Goal: Information Seeking & Learning: Learn about a topic

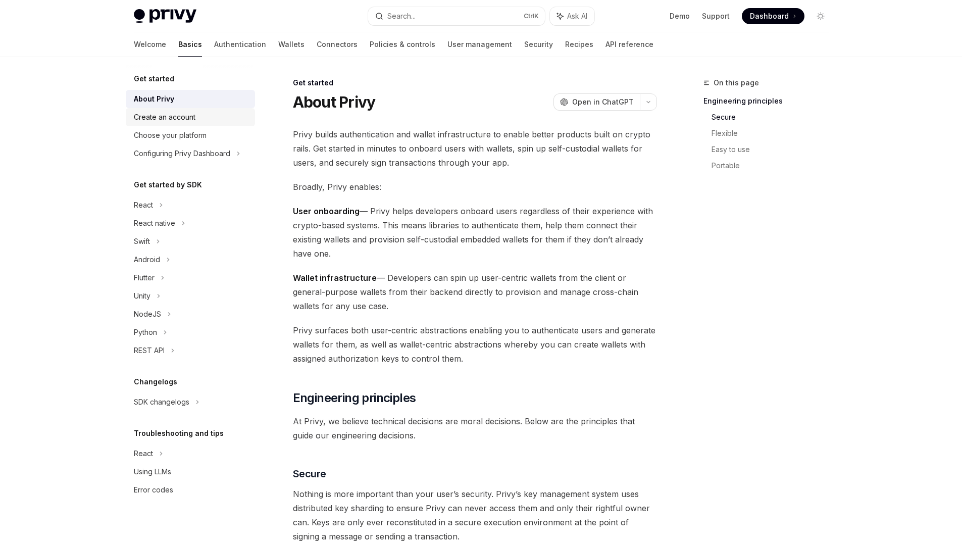
scroll to position [416, 0]
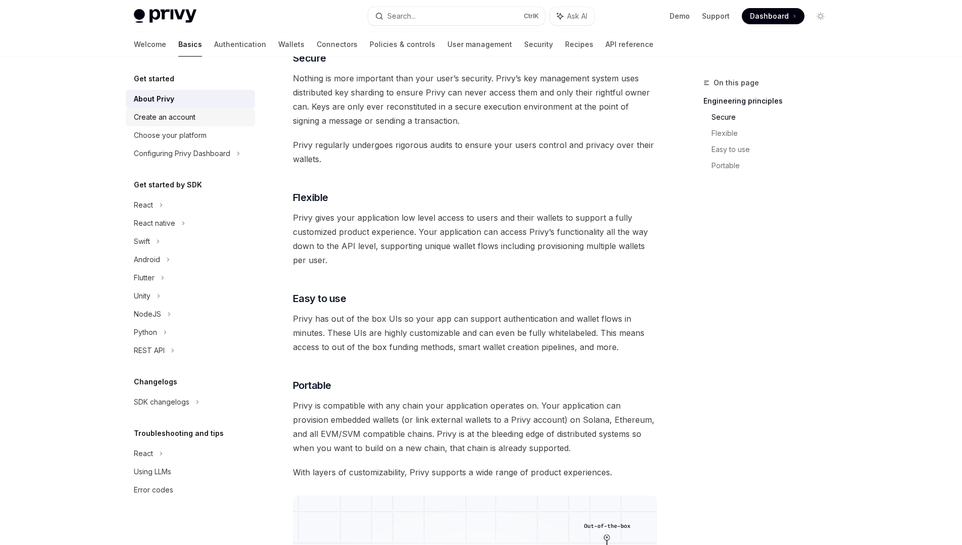
click at [156, 116] on div "Create an account" at bounding box center [165, 117] width 62 height 12
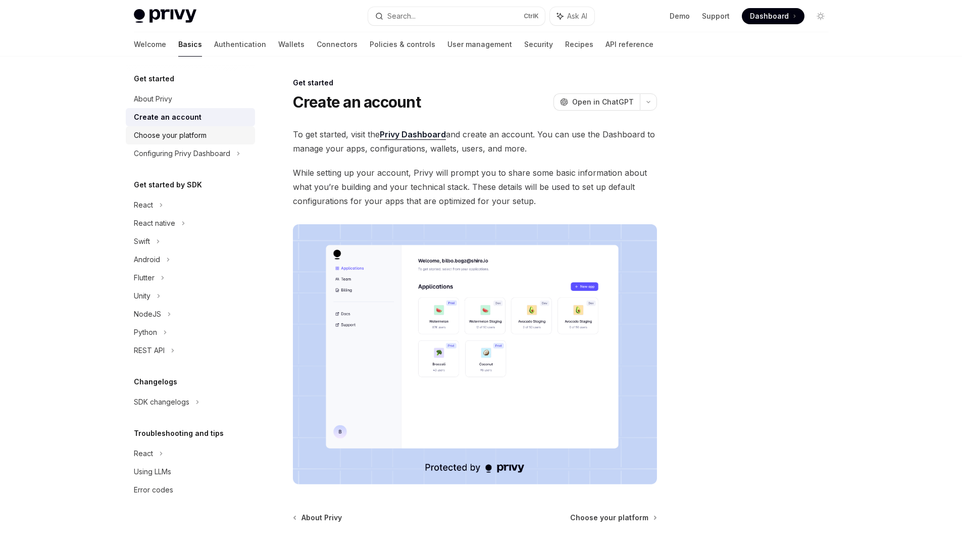
click at [165, 139] on div "Choose your platform" at bounding box center [170, 135] width 73 height 12
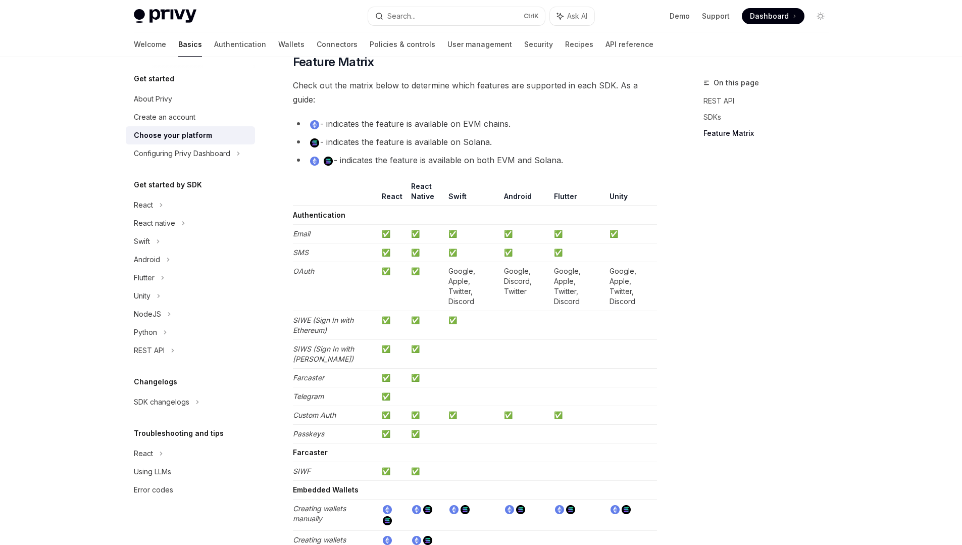
scroll to position [970, 0]
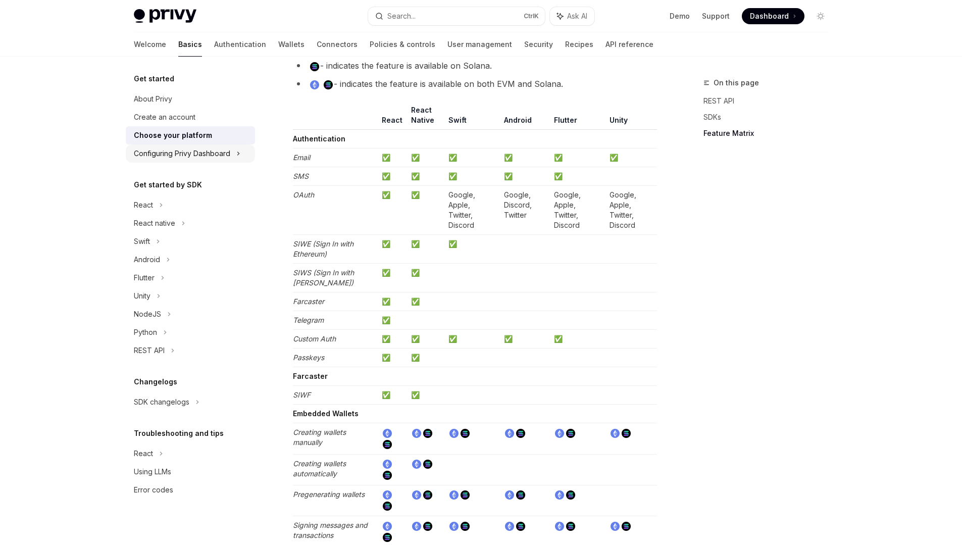
click at [211, 154] on div "Configuring Privy Dashboard" at bounding box center [182, 154] width 96 height 12
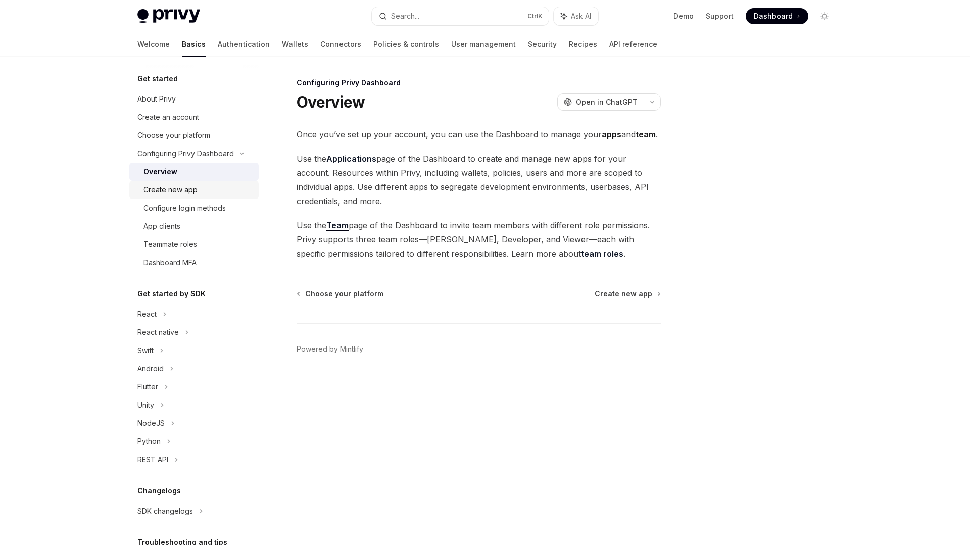
click at [176, 195] on div "Create new app" at bounding box center [170, 190] width 54 height 12
type textarea "*"
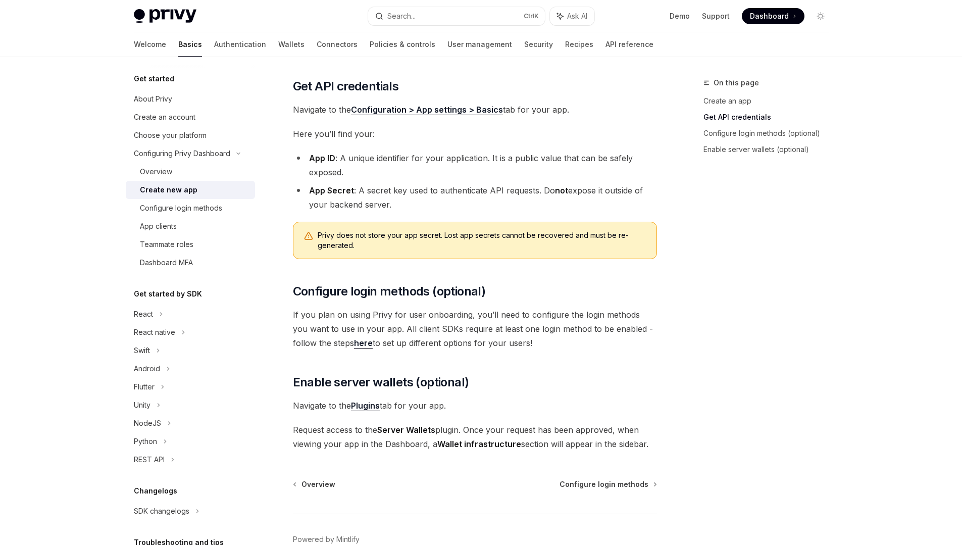
scroll to position [207, 0]
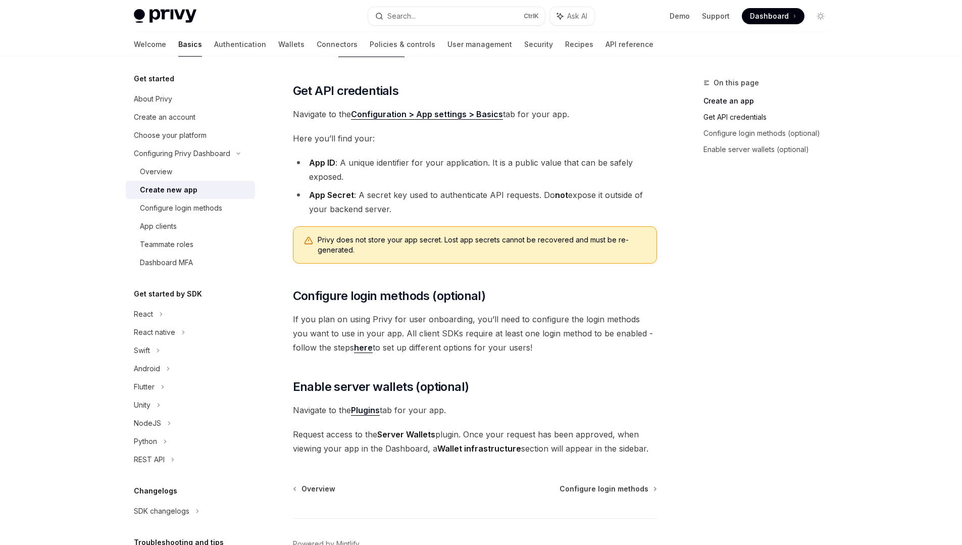
click at [761, 120] on link "Get API credentials" at bounding box center [770, 117] width 133 height 16
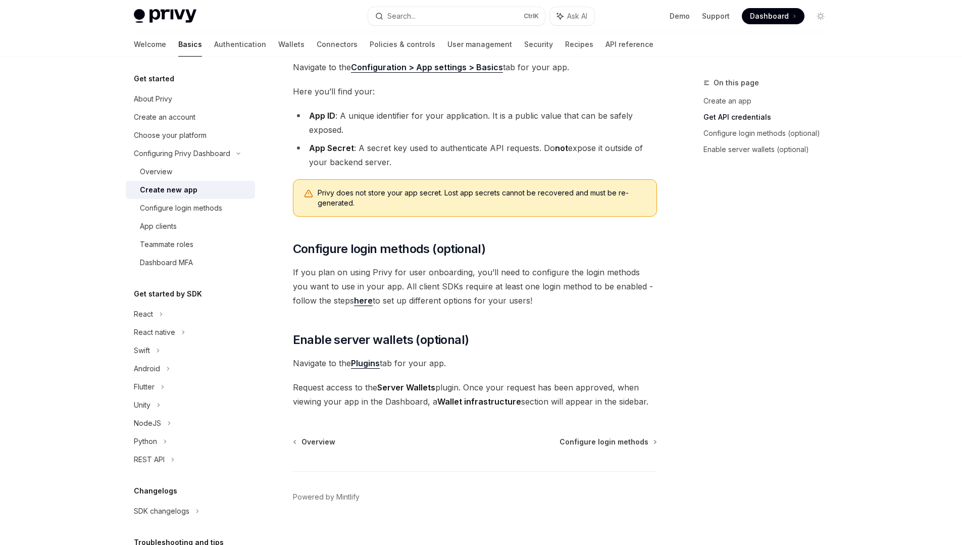
scroll to position [268, 0]
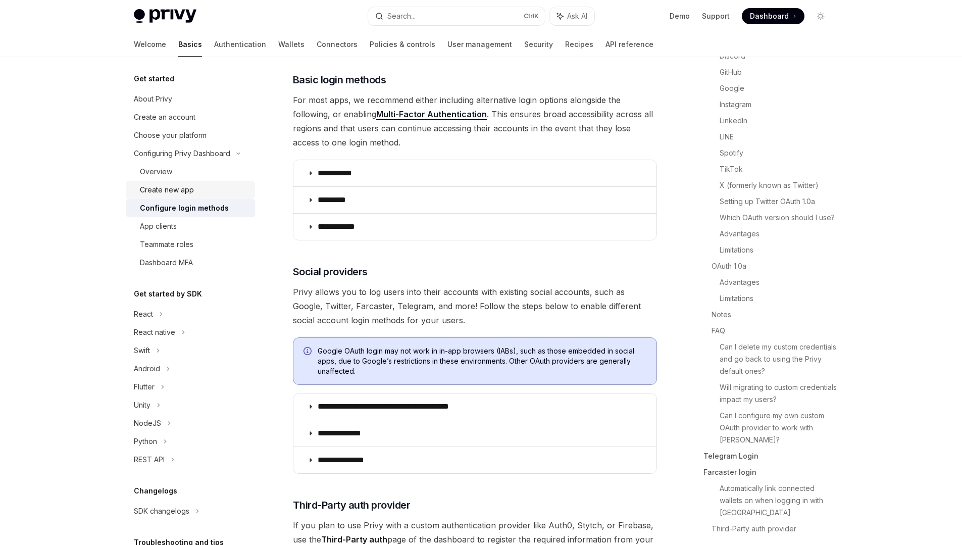
click at [184, 190] on div "Create new app" at bounding box center [167, 190] width 54 height 12
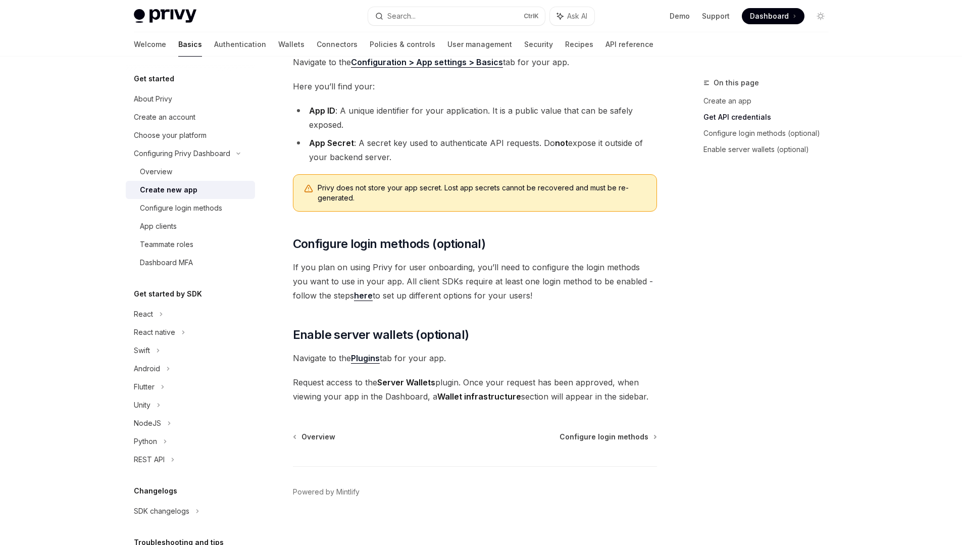
scroll to position [268, 0]
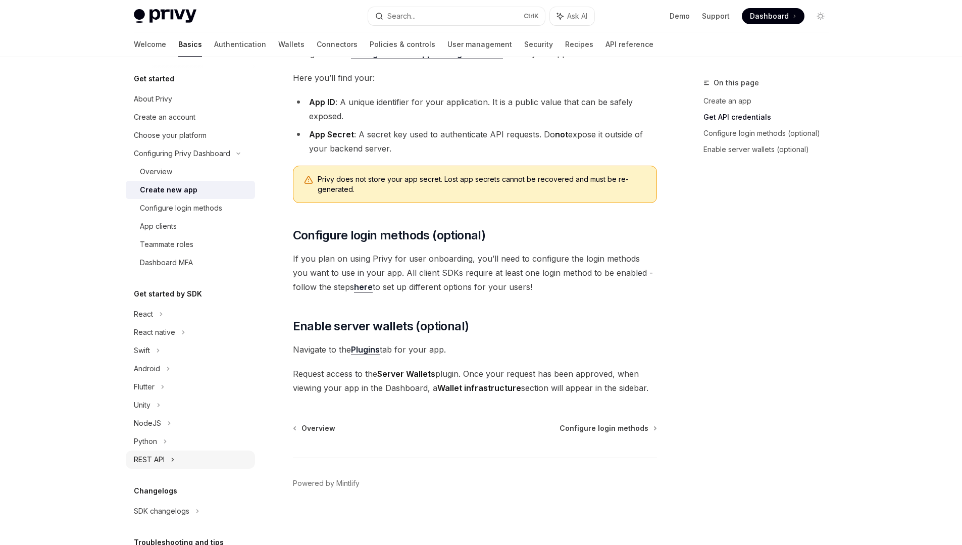
click at [190, 457] on div "REST API" at bounding box center [190, 460] width 129 height 18
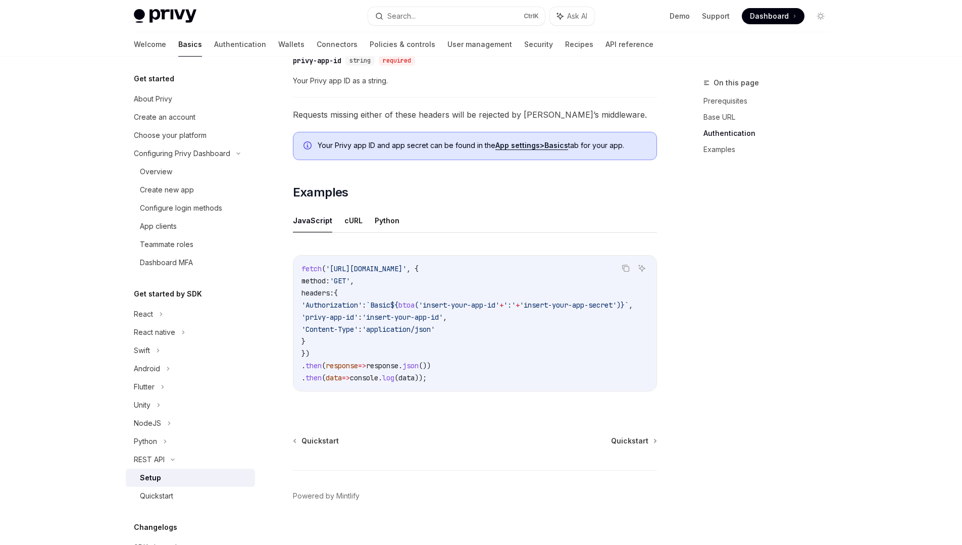
scroll to position [417, 0]
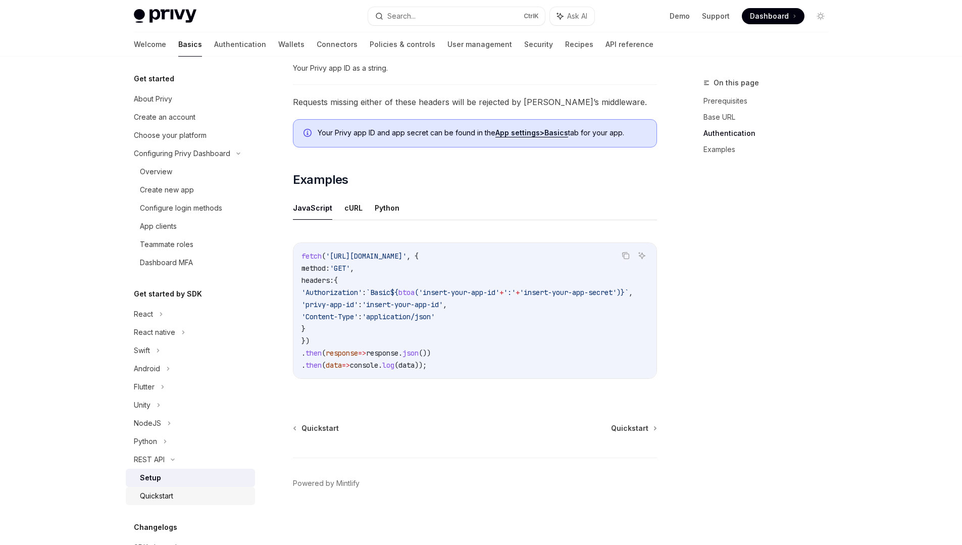
click at [173, 493] on div "Quickstart" at bounding box center [156, 496] width 33 height 12
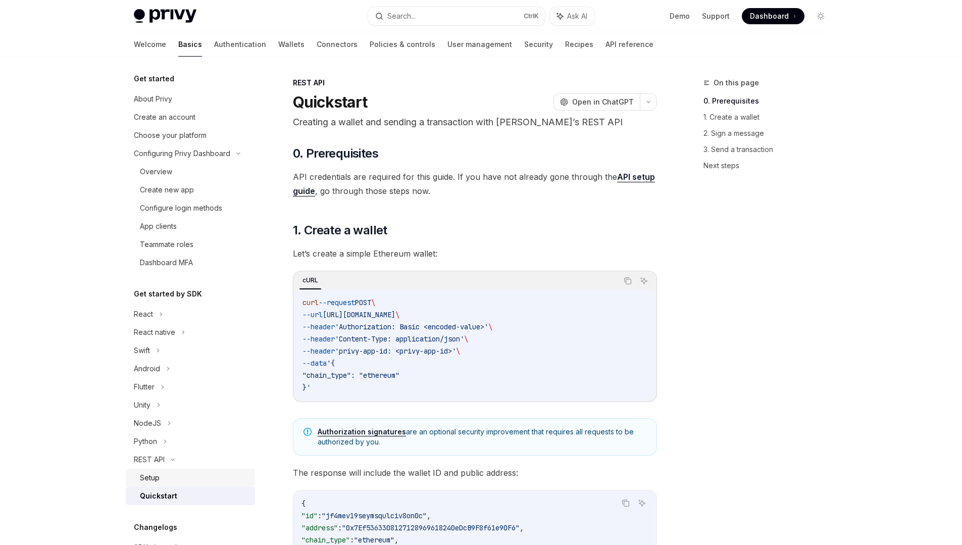
click at [172, 480] on div "Setup" at bounding box center [194, 478] width 109 height 12
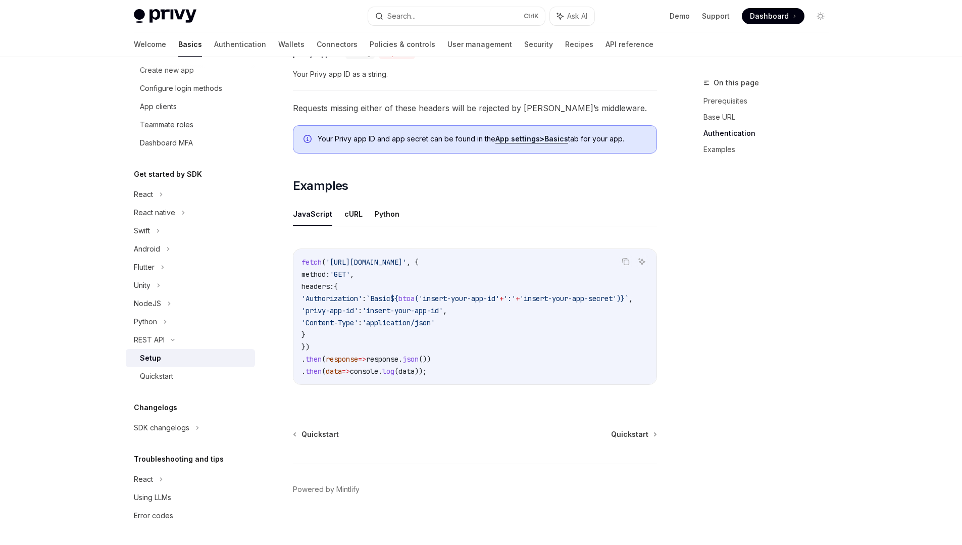
scroll to position [417, 0]
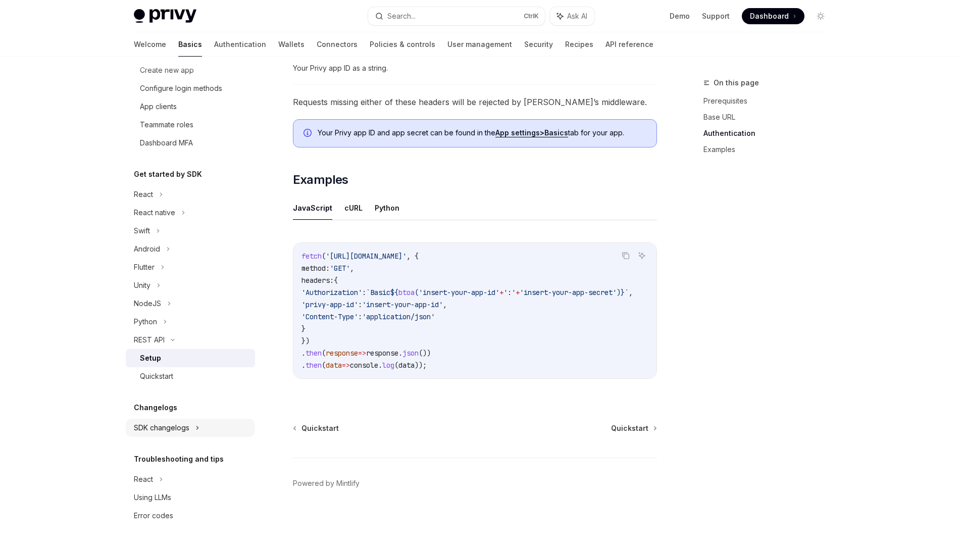
click at [192, 204] on div "SDK changelogs" at bounding box center [190, 194] width 129 height 18
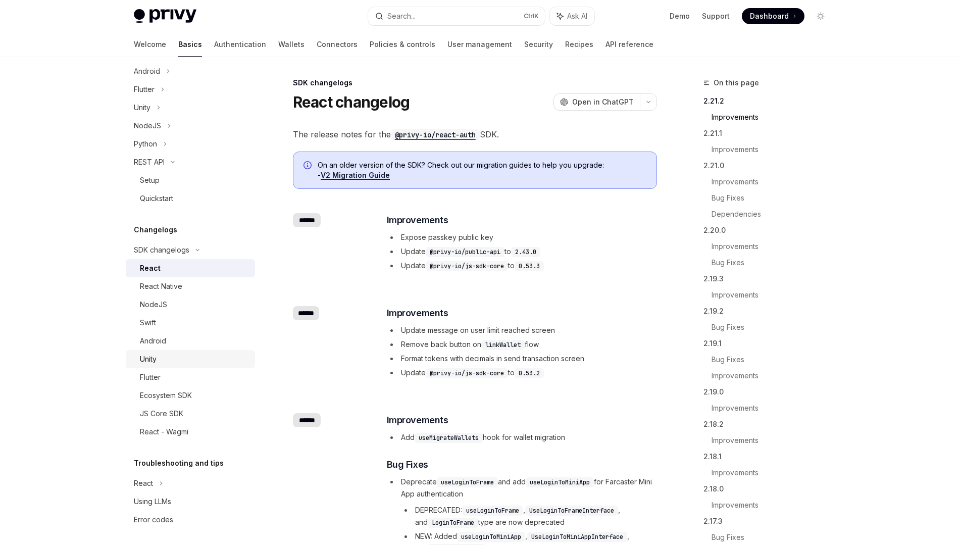
scroll to position [302, 0]
click at [182, 413] on div "JS Core SDK" at bounding box center [161, 410] width 43 height 12
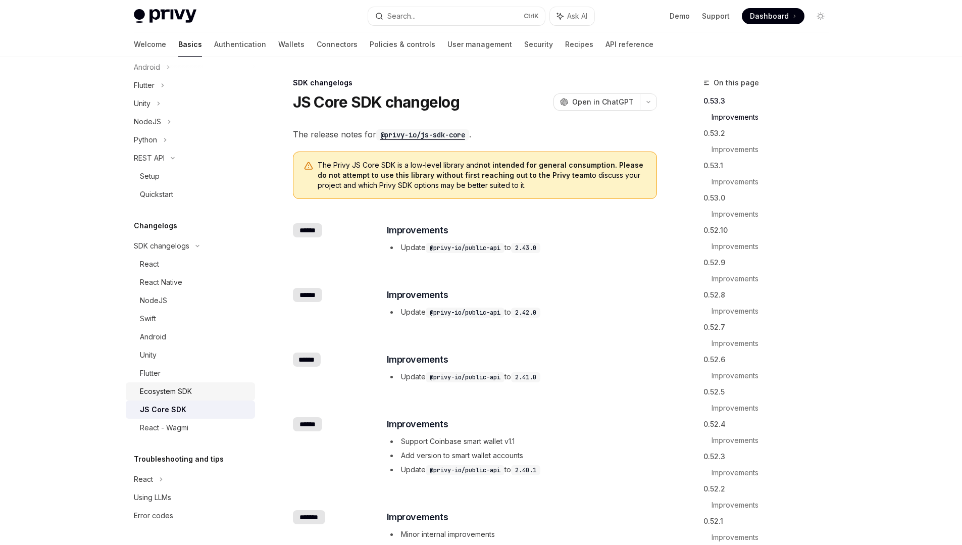
click at [171, 394] on div "Ecosystem SDK" at bounding box center [166, 391] width 52 height 12
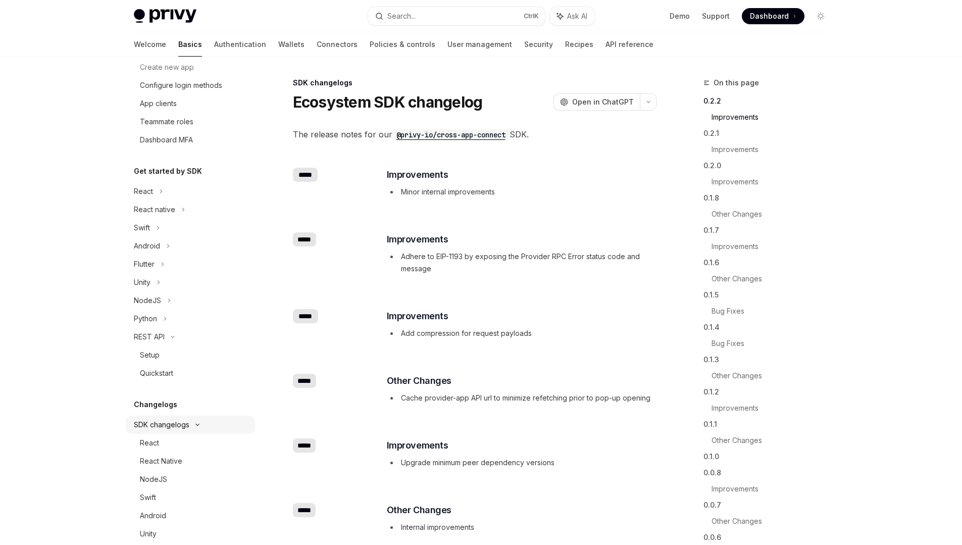
scroll to position [59, 0]
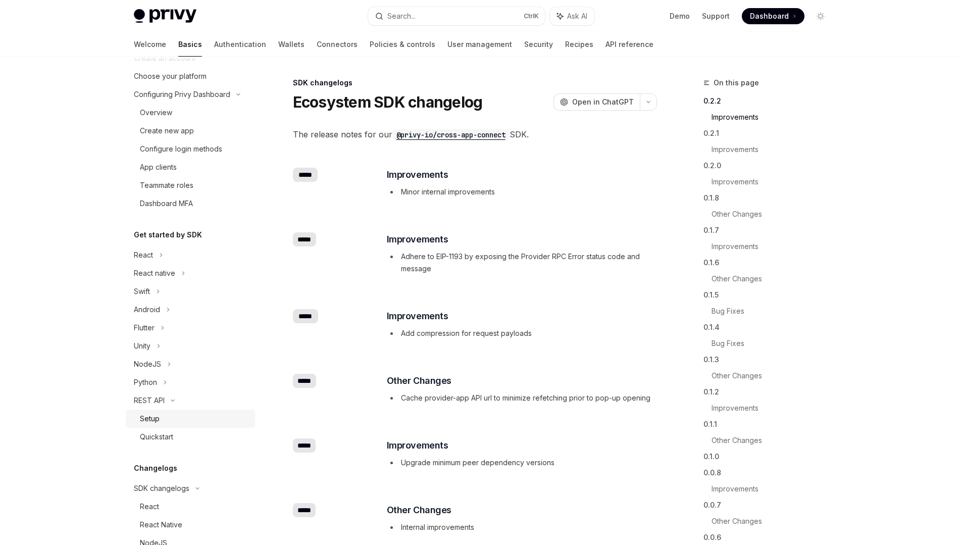
click at [171, 421] on div "Setup" at bounding box center [194, 419] width 109 height 12
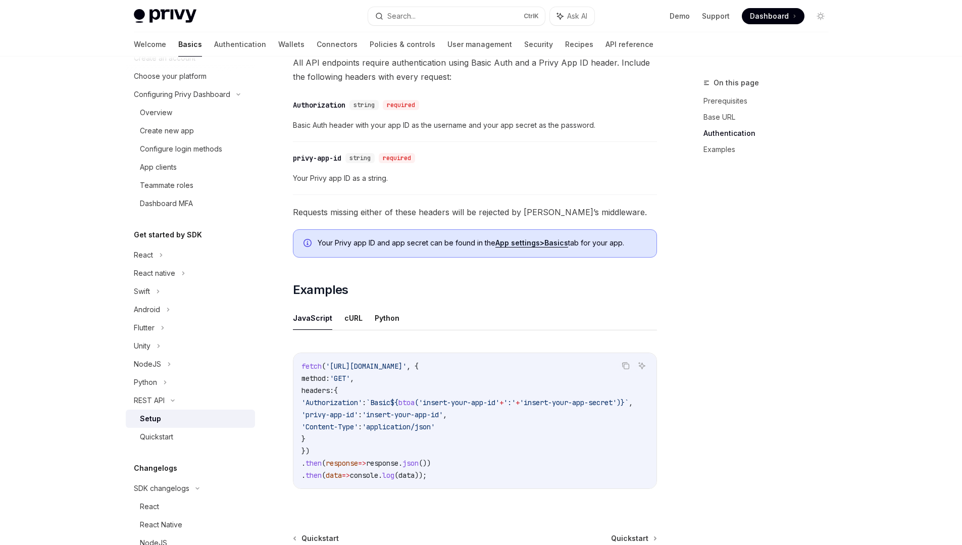
scroll to position [417, 0]
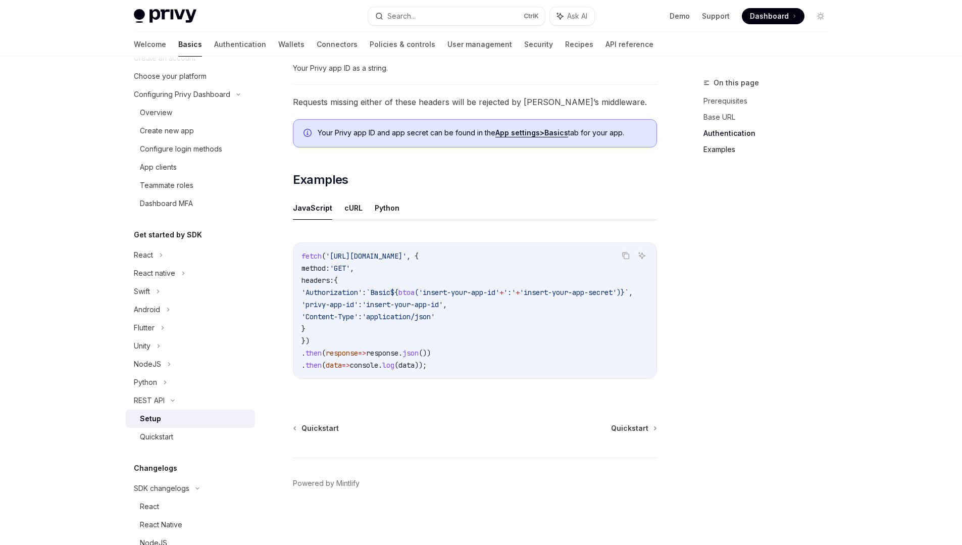
click at [718, 151] on link "Examples" at bounding box center [770, 149] width 133 height 16
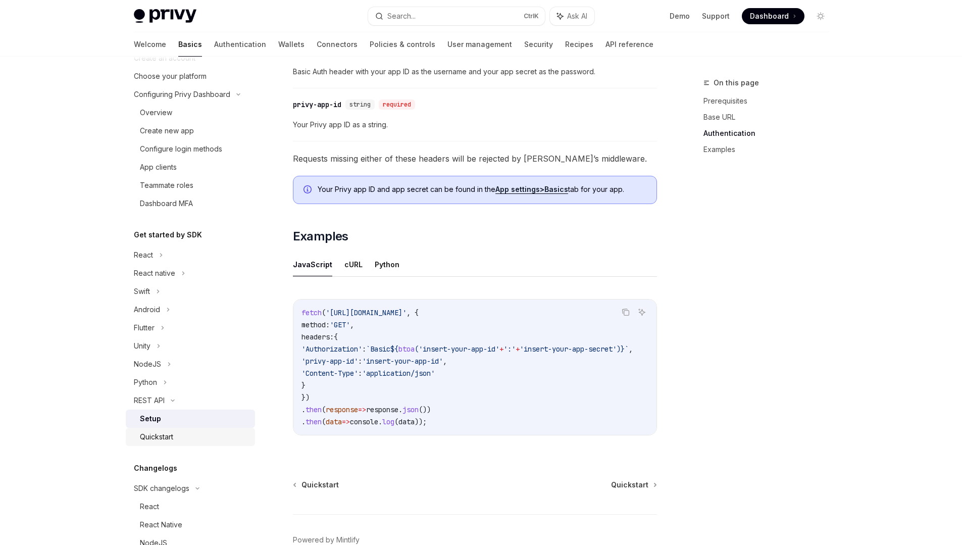
click at [169, 440] on div "Quickstart" at bounding box center [156, 437] width 33 height 12
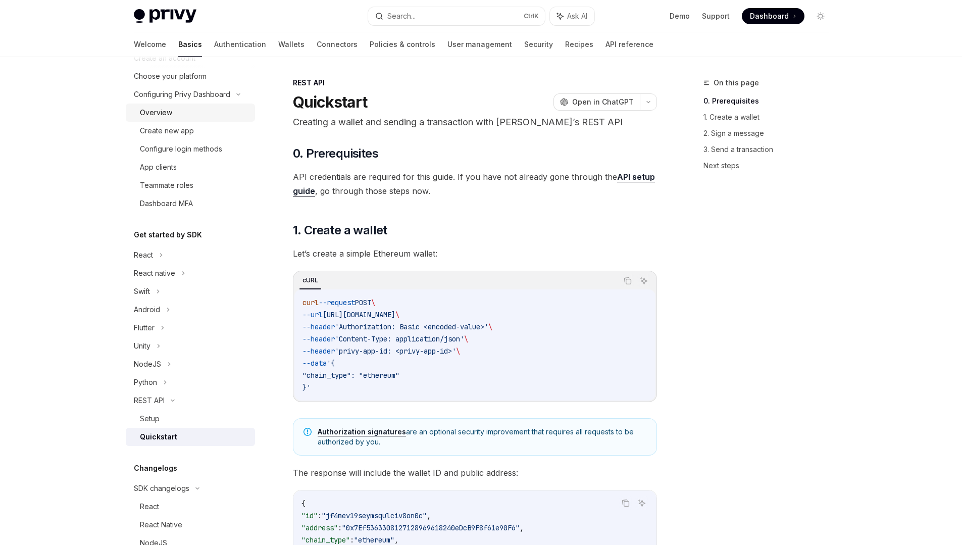
click at [160, 108] on div "Overview" at bounding box center [156, 113] width 32 height 12
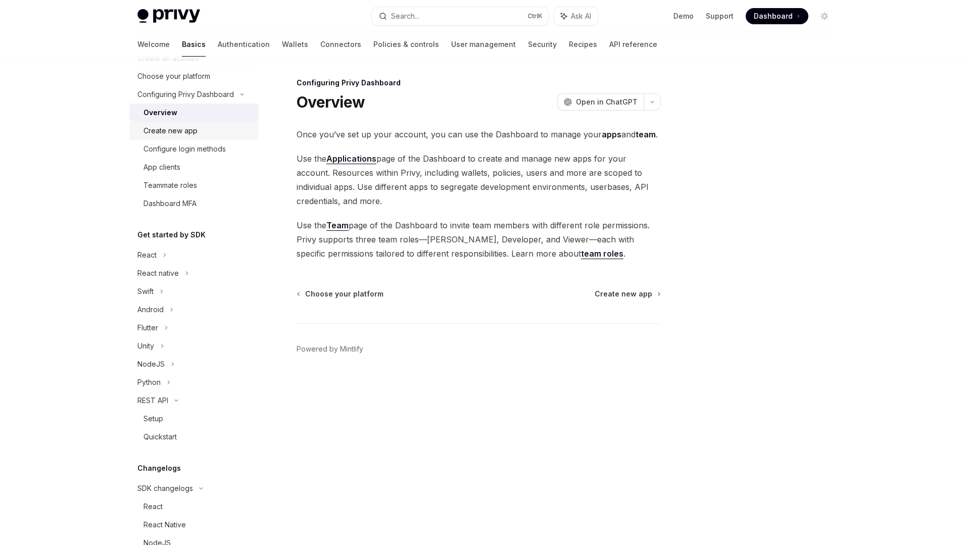
click at [173, 128] on div "Create new app" at bounding box center [170, 131] width 54 height 12
type textarea "*"
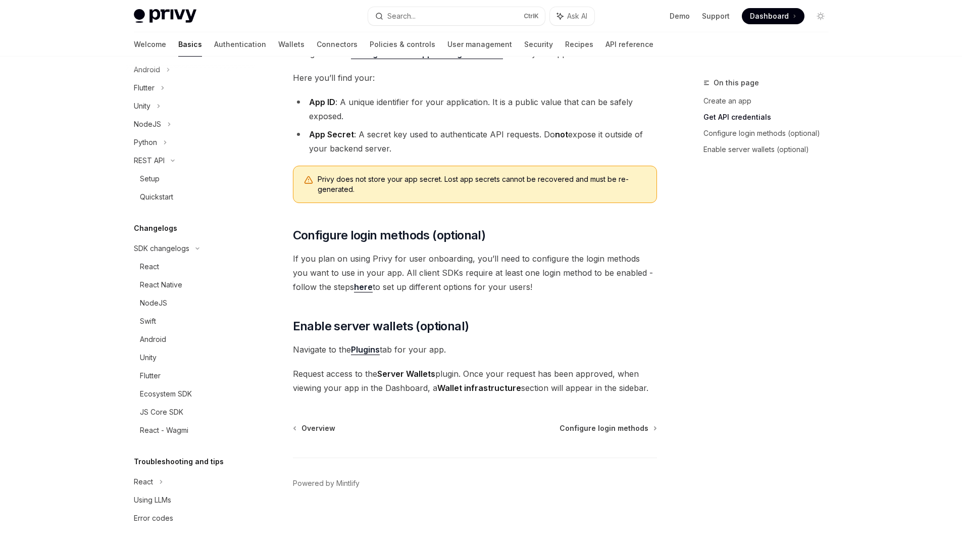
scroll to position [302, 0]
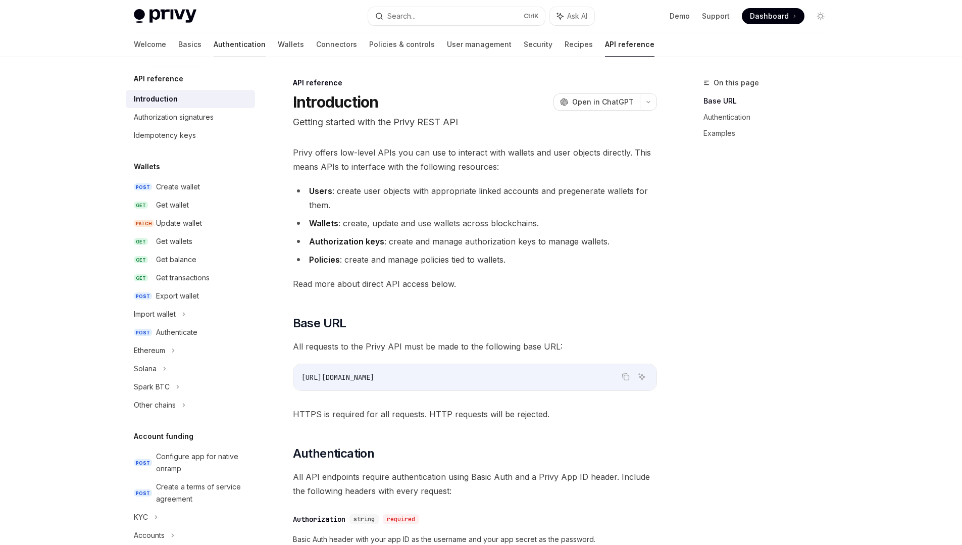
click at [214, 44] on link "Authentication" at bounding box center [240, 44] width 52 height 24
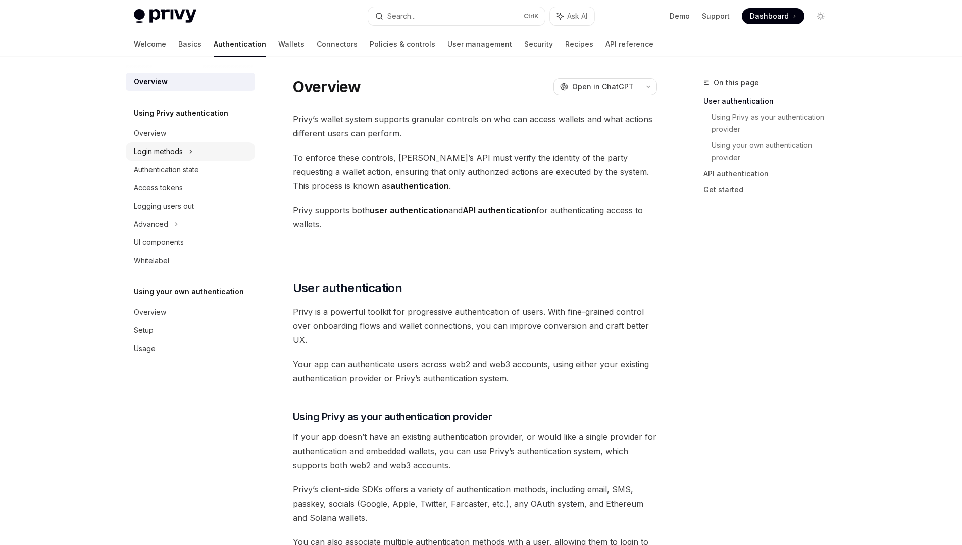
click at [177, 150] on div "Login methods" at bounding box center [158, 151] width 49 height 12
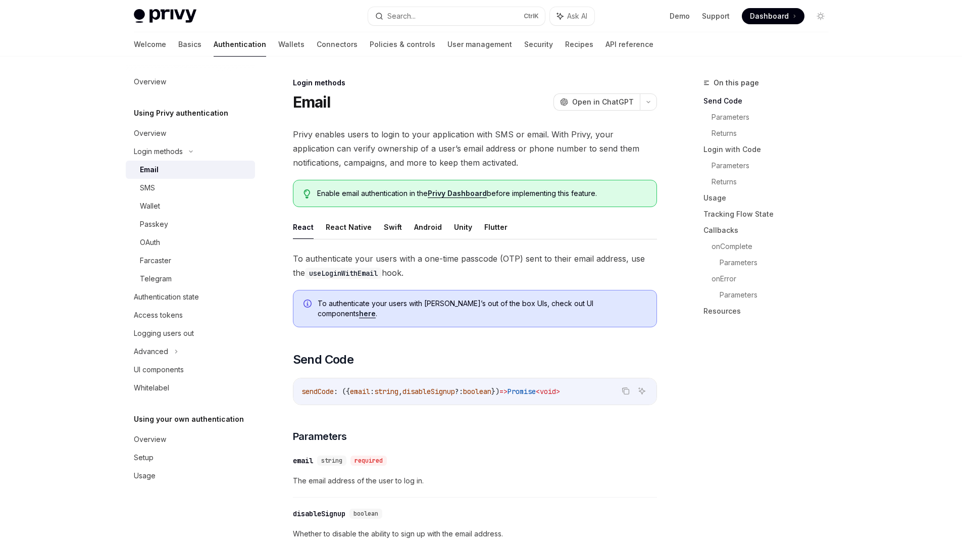
click at [376, 309] on link "here" at bounding box center [367, 313] width 17 height 9
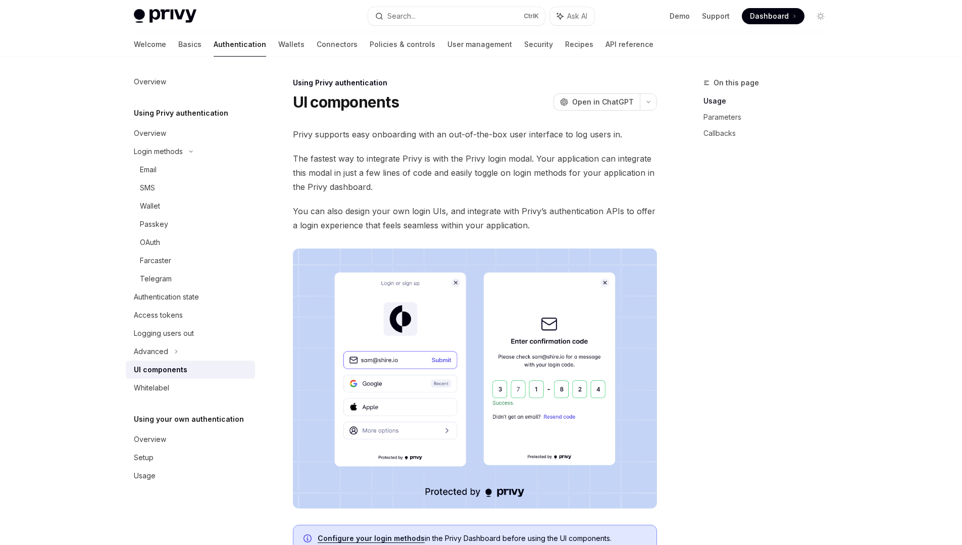
type textarea "*"
